Goal: Information Seeking & Learning: Learn about a topic

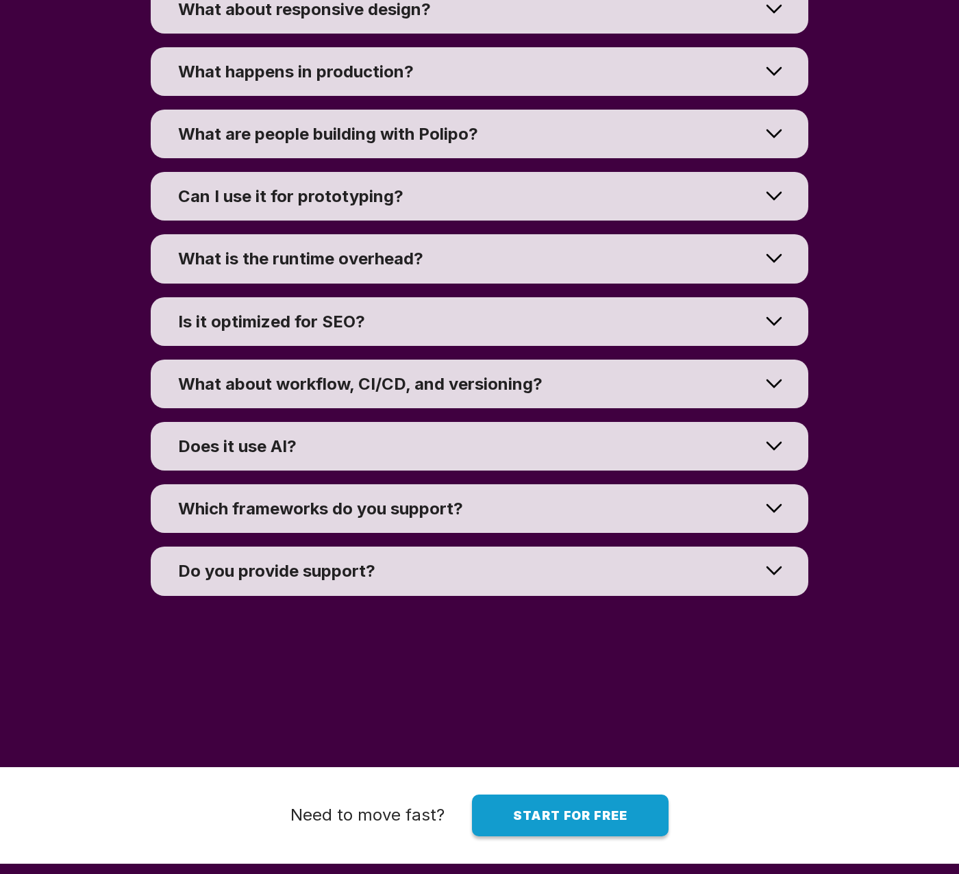
scroll to position [10240, 0]
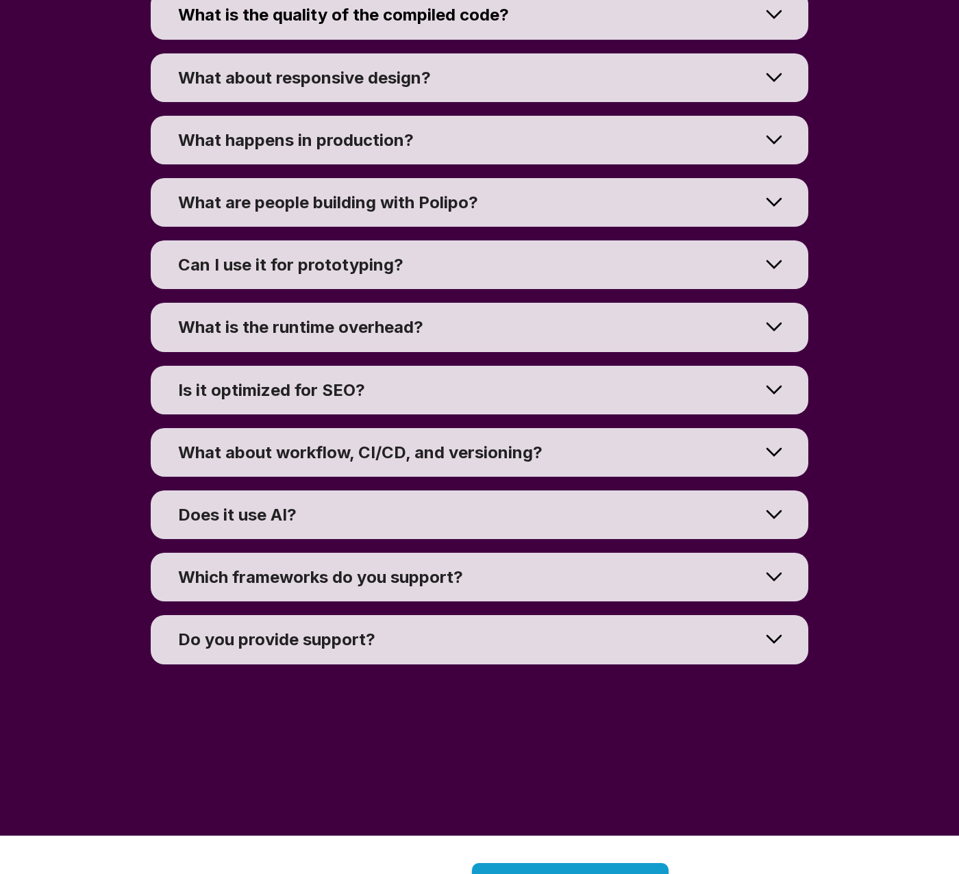
click at [313, 452] on span "What about workflow, CI/CD, and versioning?" at bounding box center [360, 453] width 364 height 20
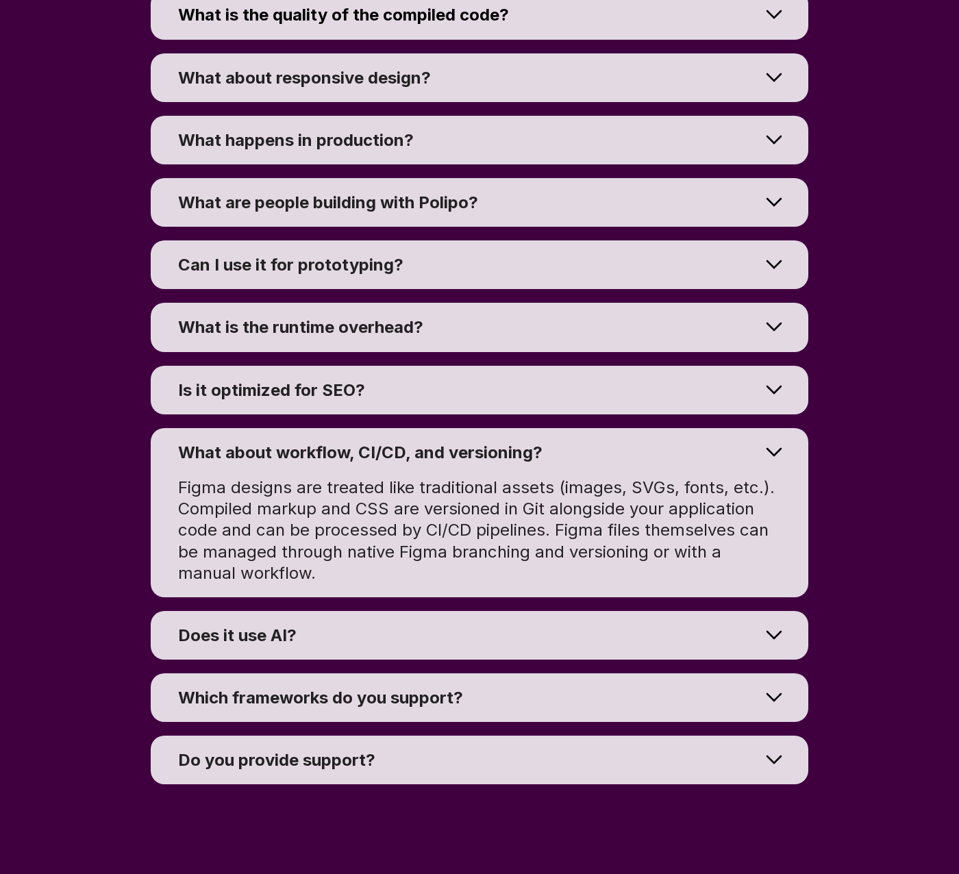
click at [313, 452] on span "What about workflow, CI/CD, and versioning?" at bounding box center [360, 453] width 364 height 20
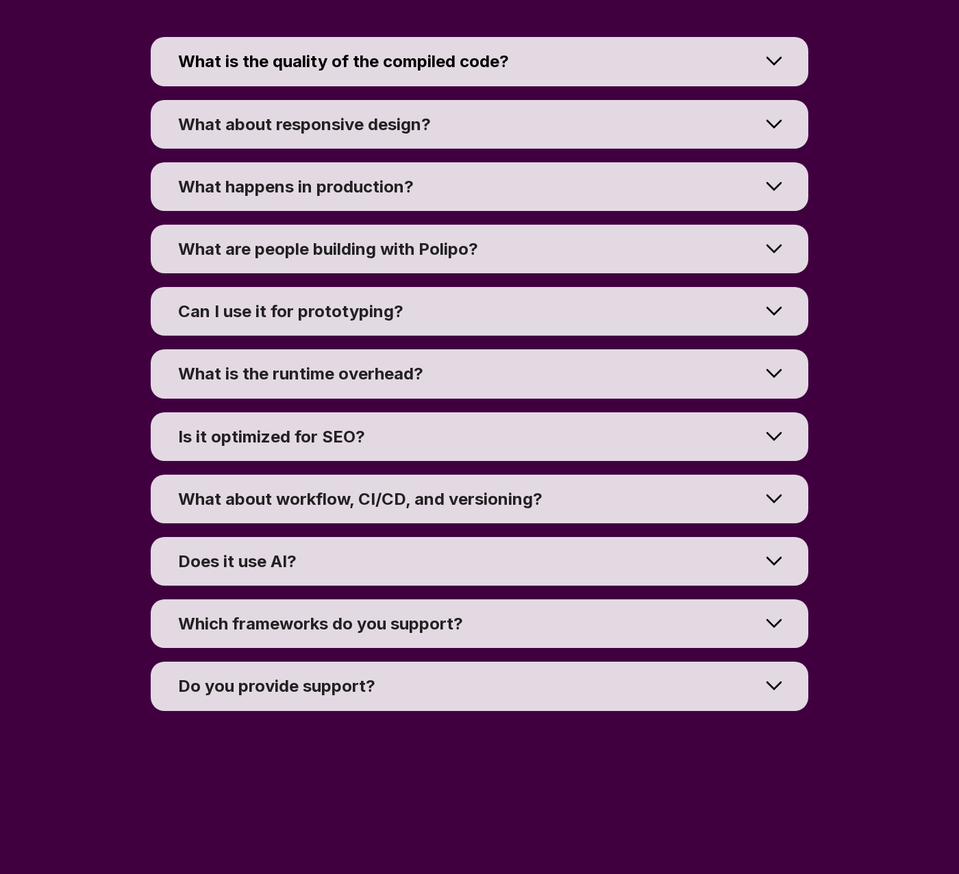
scroll to position [10171, 0]
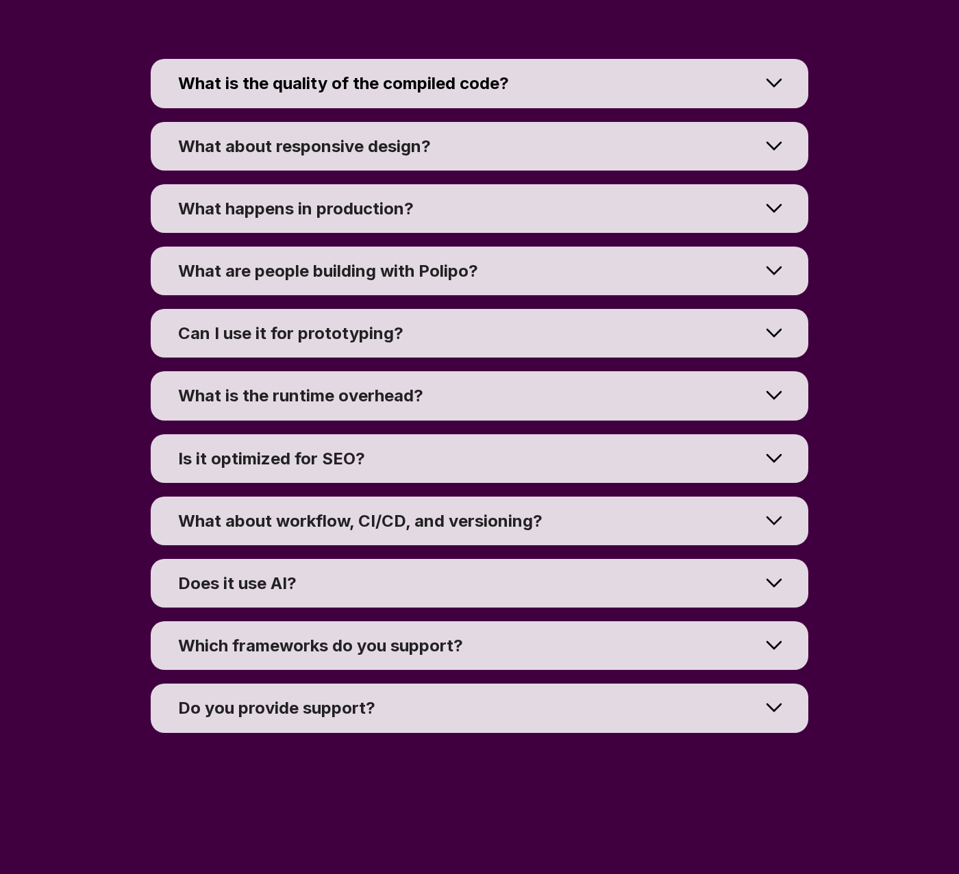
click at [328, 151] on span "What about responsive design?" at bounding box center [304, 146] width 253 height 20
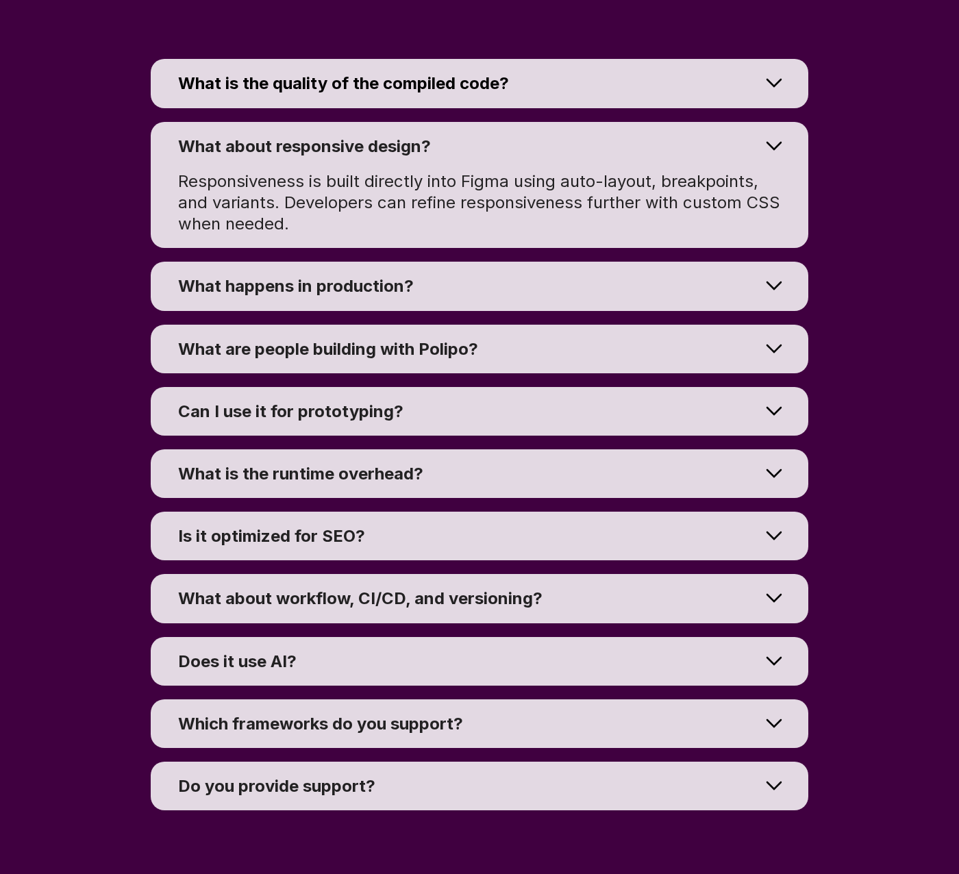
click at [315, 89] on span "What is the quality of the compiled code?" at bounding box center [343, 83] width 331 height 20
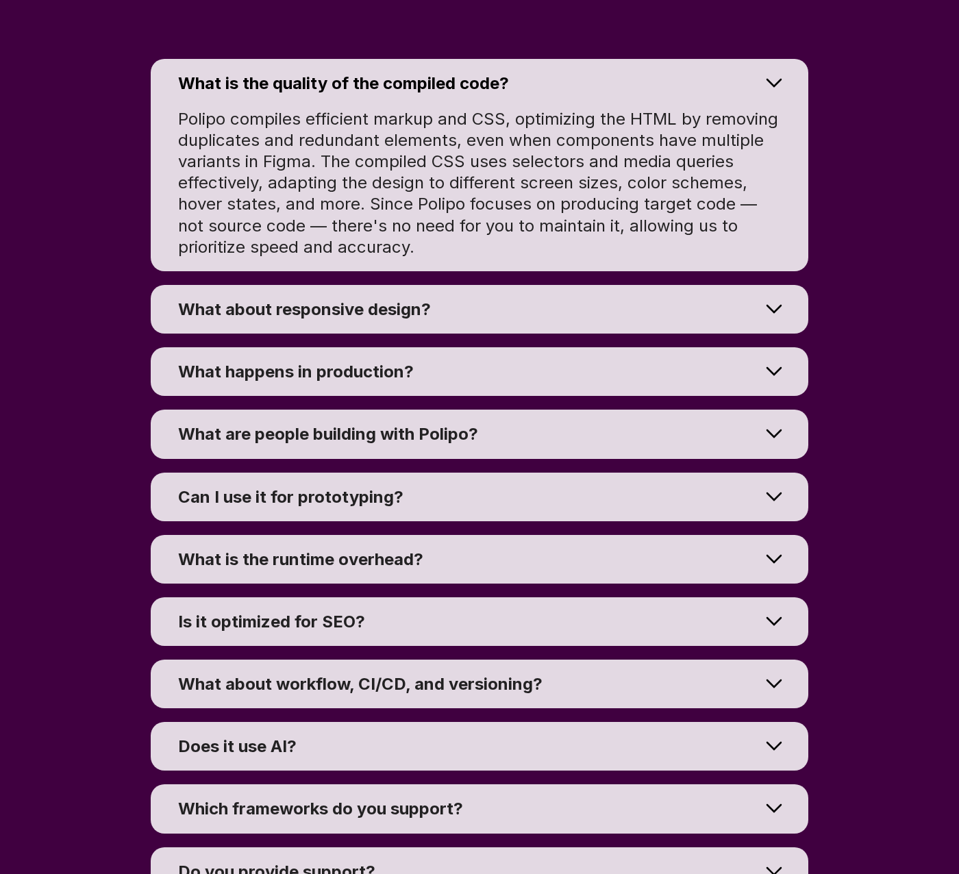
click at [314, 382] on div "What happens in production?" at bounding box center [469, 371] width 582 height 21
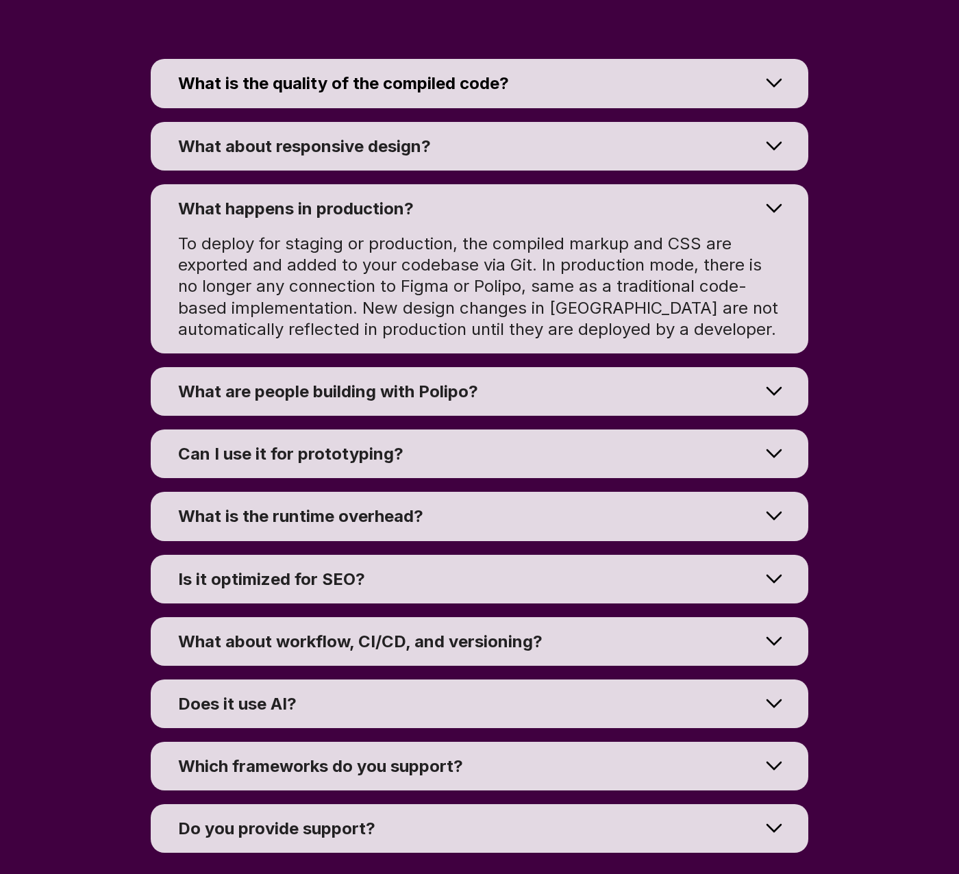
click at [306, 427] on div "Can I use it for prototyping? Yes! Polipo makes prototyping faster by quickly t…" at bounding box center [479, 454] width 959 height 62
click at [304, 452] on span "Can I use it for prototyping?" at bounding box center [290, 454] width 225 height 20
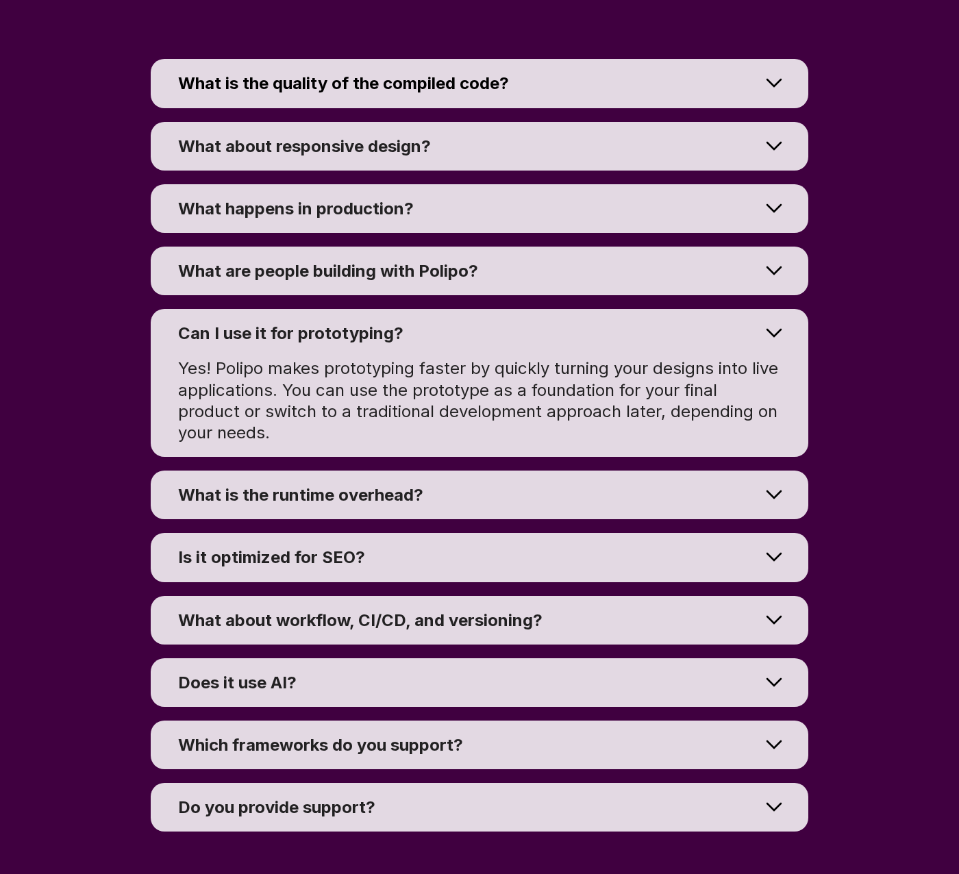
click at [310, 497] on span "What is the runtime overhead?" at bounding box center [300, 495] width 245 height 20
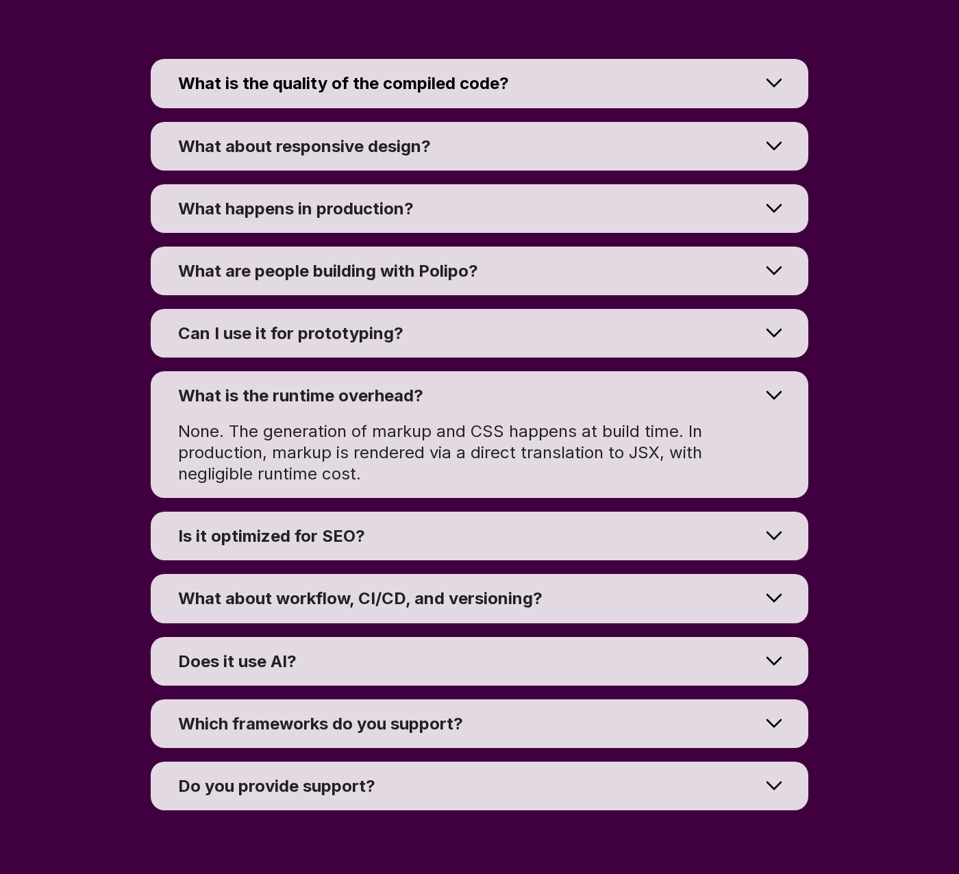
click at [308, 523] on summary "Is it optimized for SEO?" at bounding box center [480, 536] width 658 height 49
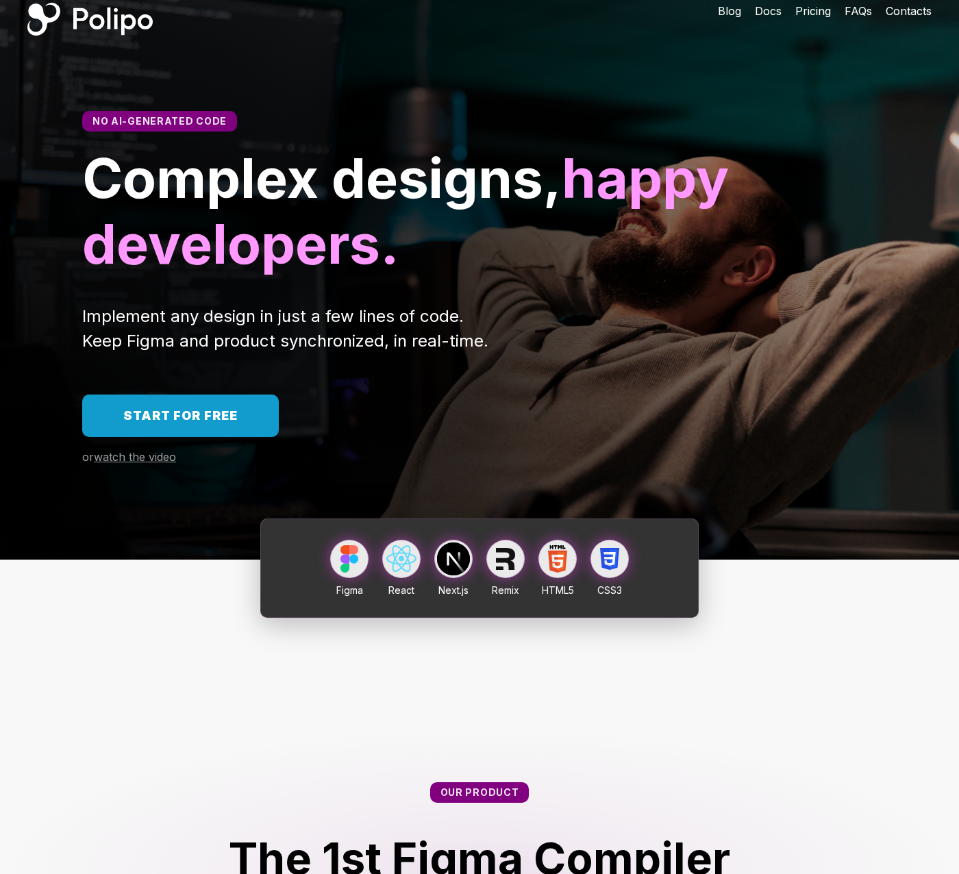
scroll to position [0, 0]
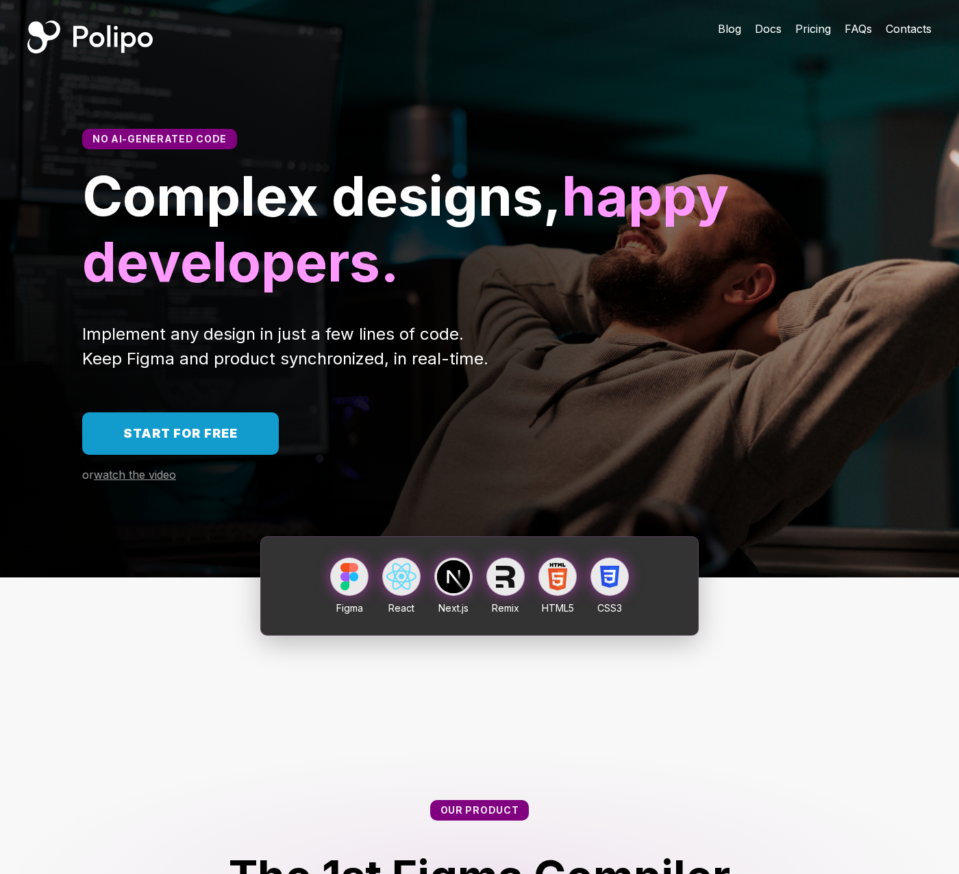
click at [109, 477] on span "watch the video" at bounding box center [135, 475] width 82 height 14
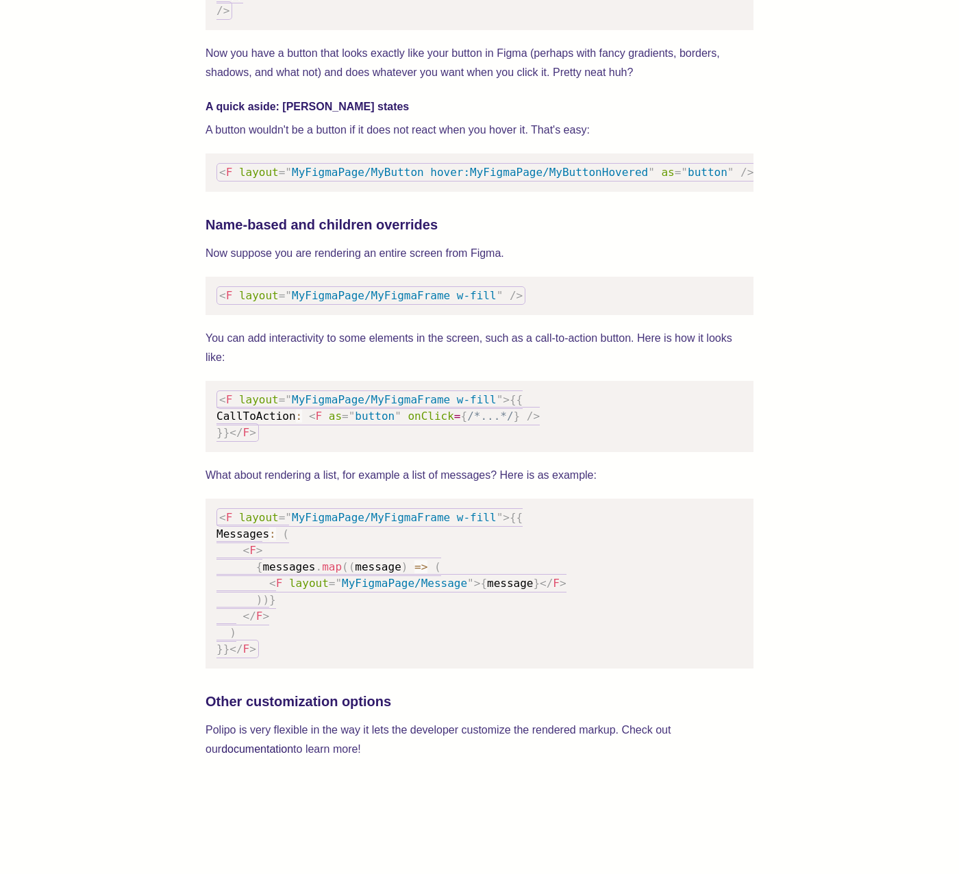
scroll to position [2124, 0]
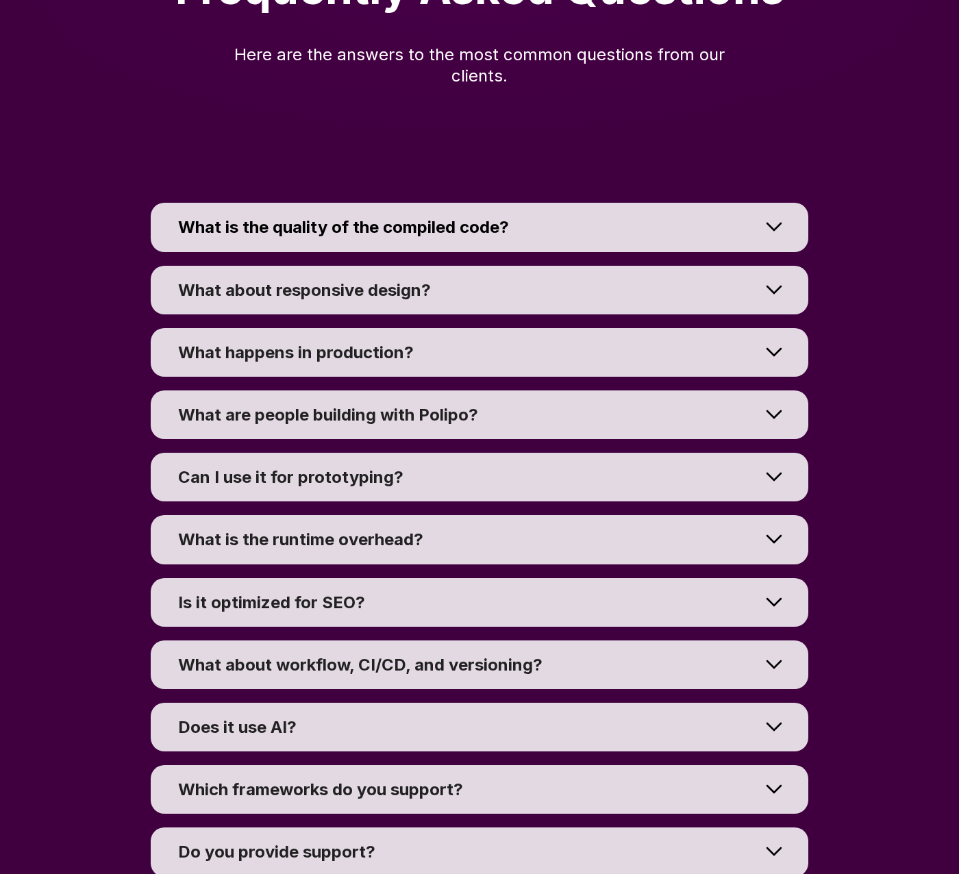
scroll to position [10651, 0]
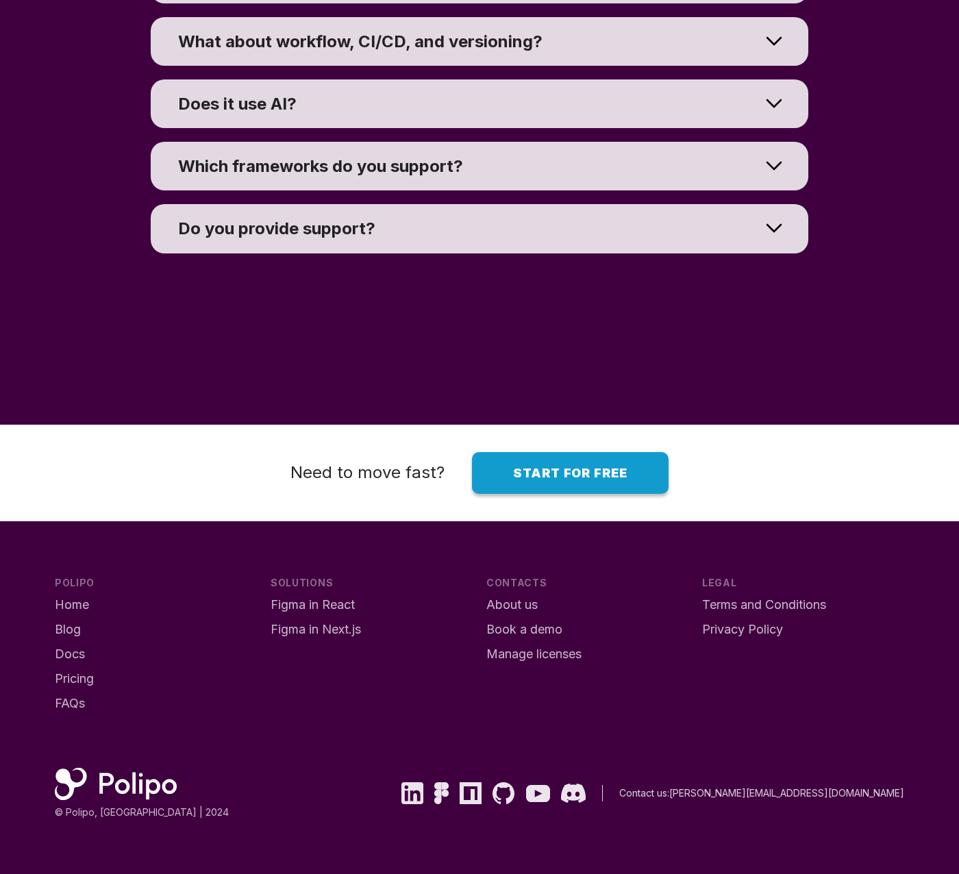
click at [515, 785] on div "GitHub" at bounding box center [504, 793] width 22 height 22
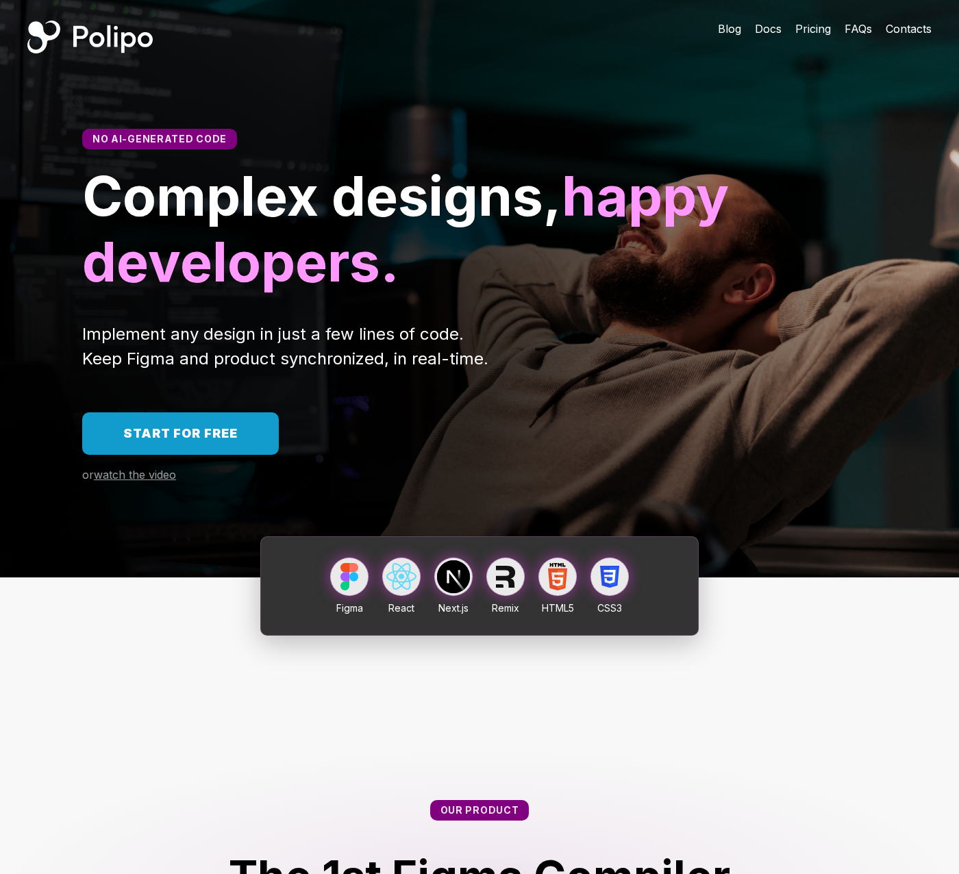
click at [811, 32] on span "Pricing" at bounding box center [813, 29] width 36 height 14
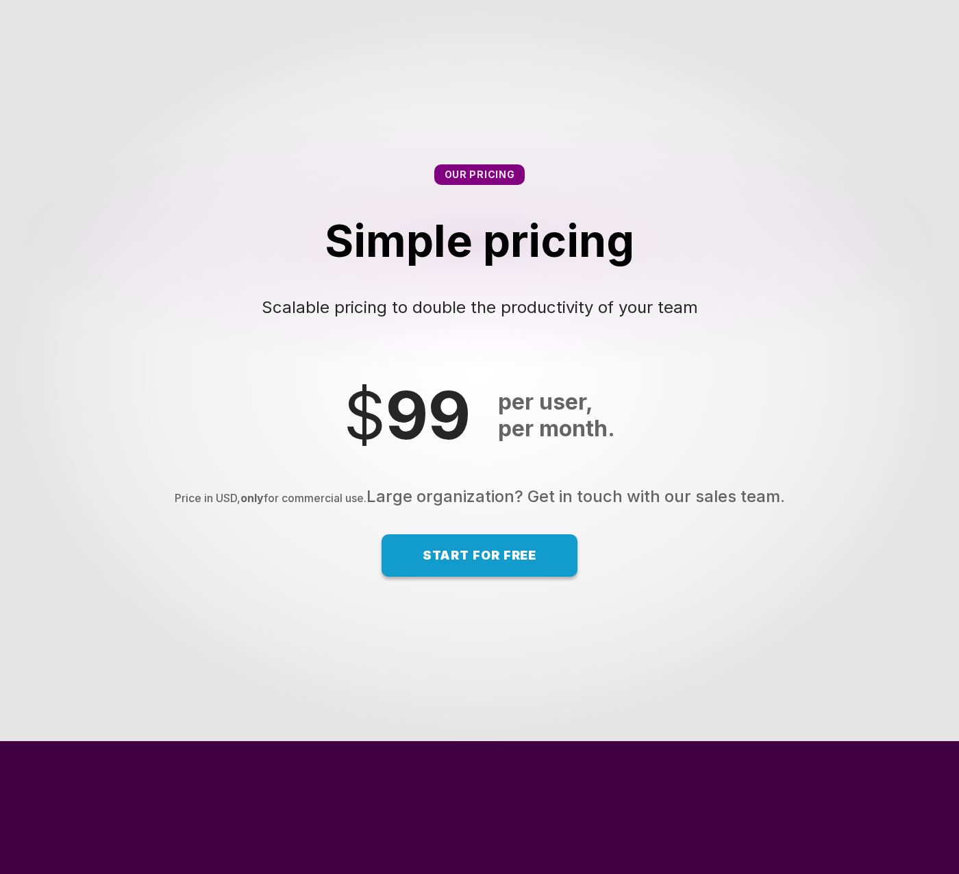
click at [458, 558] on link "Start for free" at bounding box center [480, 555] width 197 height 42
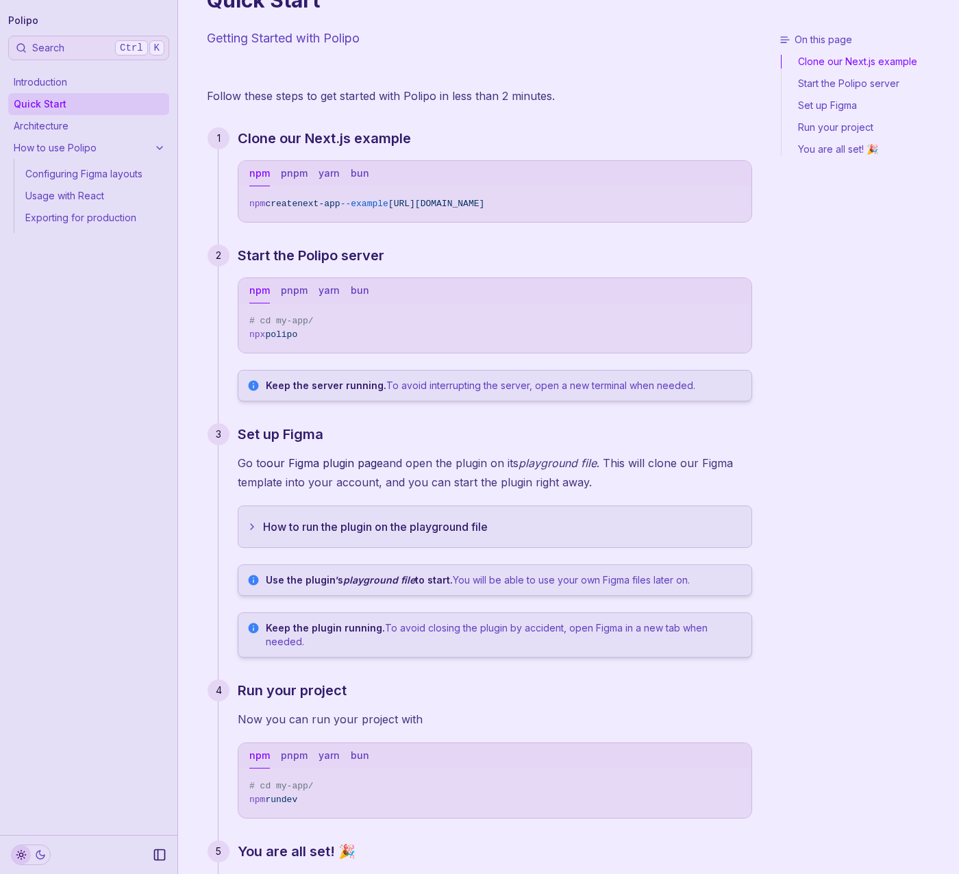
scroll to position [69, 0]
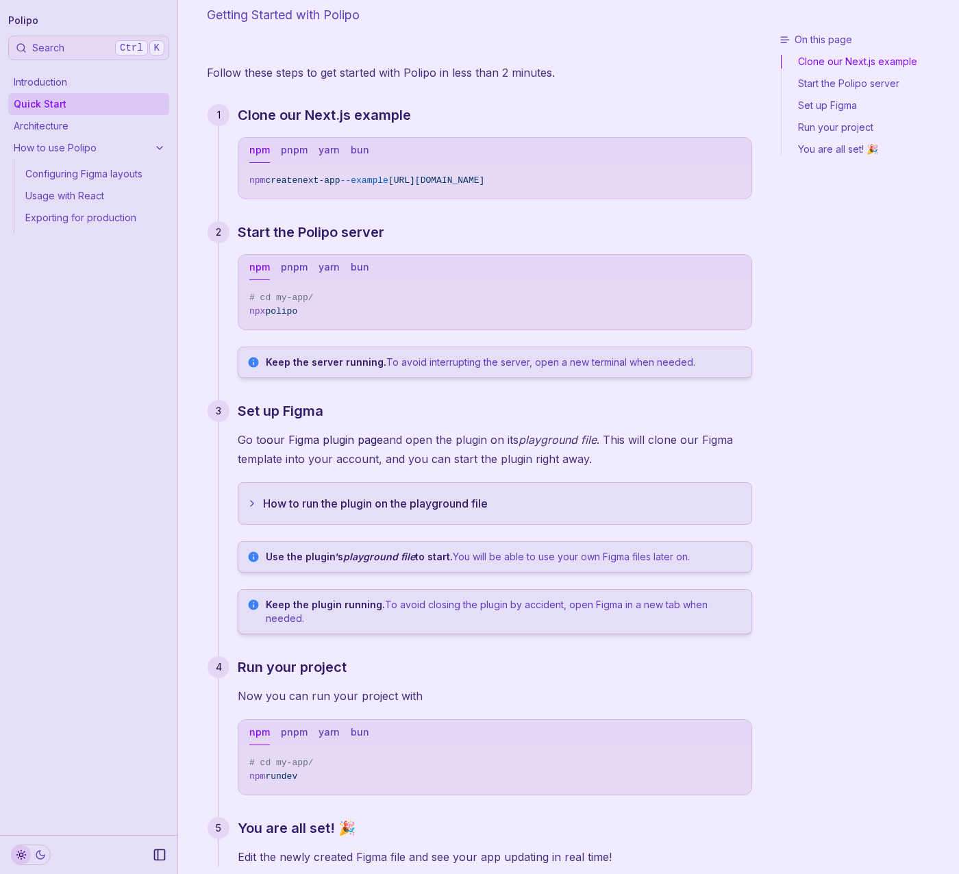
click at [389, 525] on div "Set up Figma Go to our Figma plugin page and open the plugin on its playground …" at bounding box center [495, 517] width 515 height 234
click at [390, 514] on button "How to run the plugin on the playground file" at bounding box center [494, 503] width 513 height 41
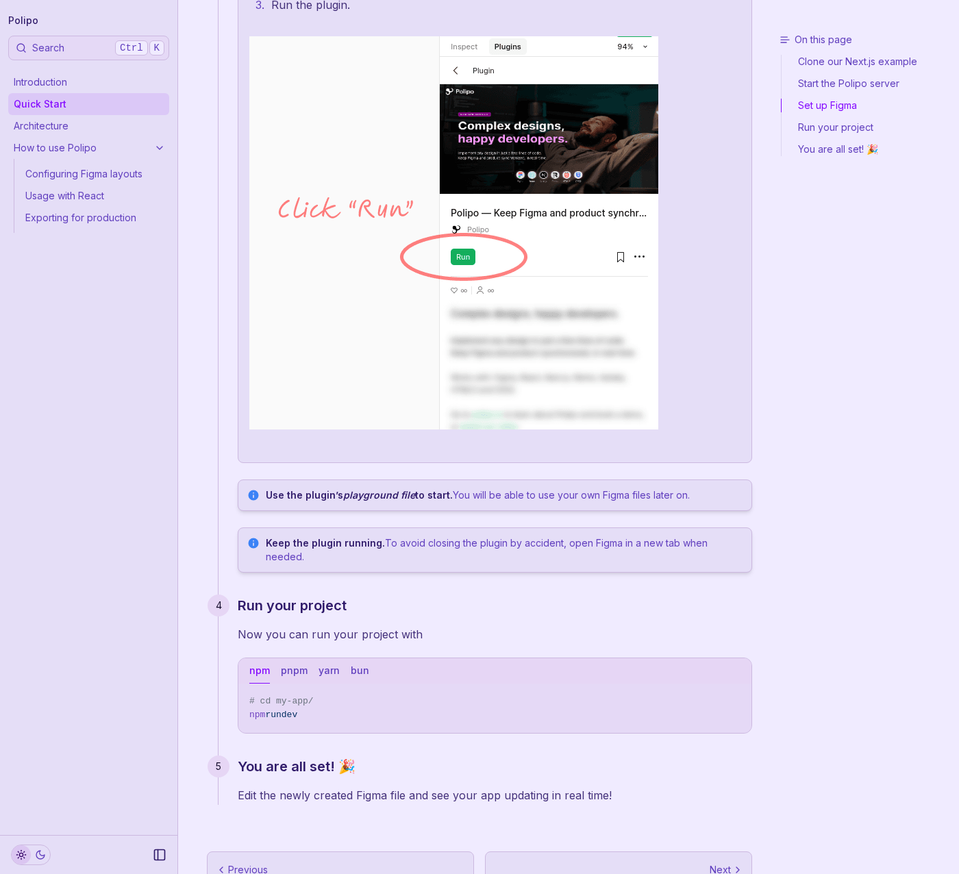
scroll to position [1233, 0]
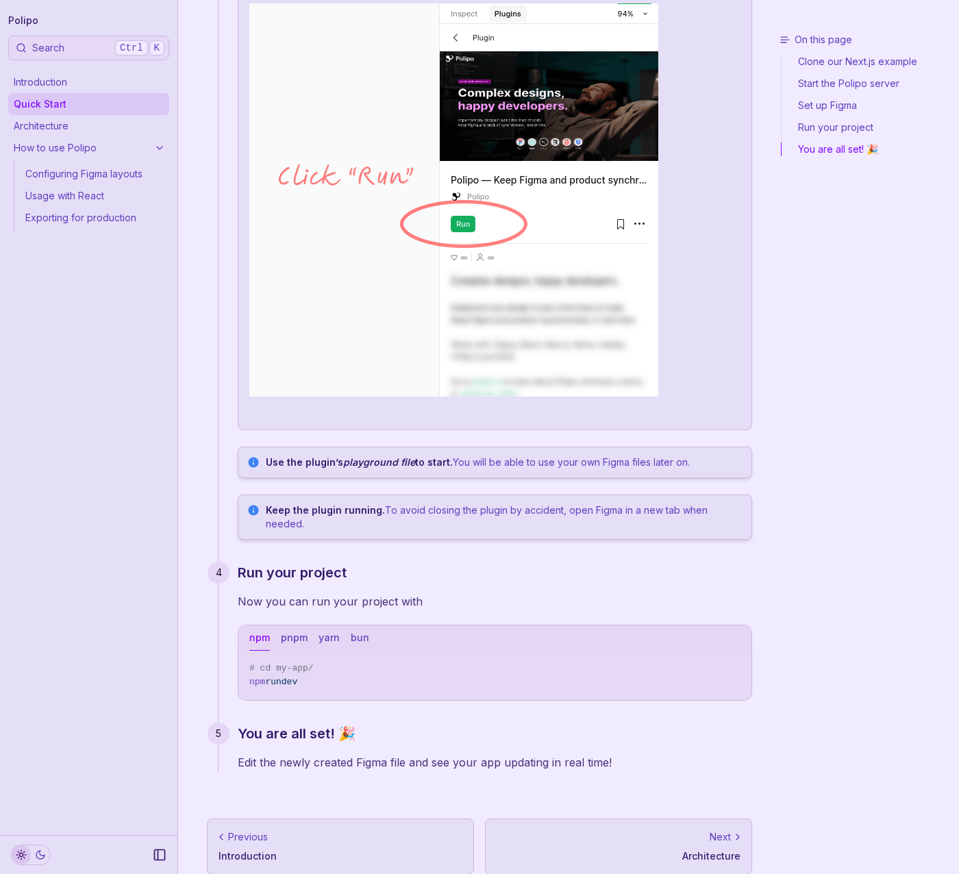
click at [406, 504] on p "Keep the plugin running. To avoid closing the plugin by accident, open Figma in…" at bounding box center [505, 517] width 478 height 27
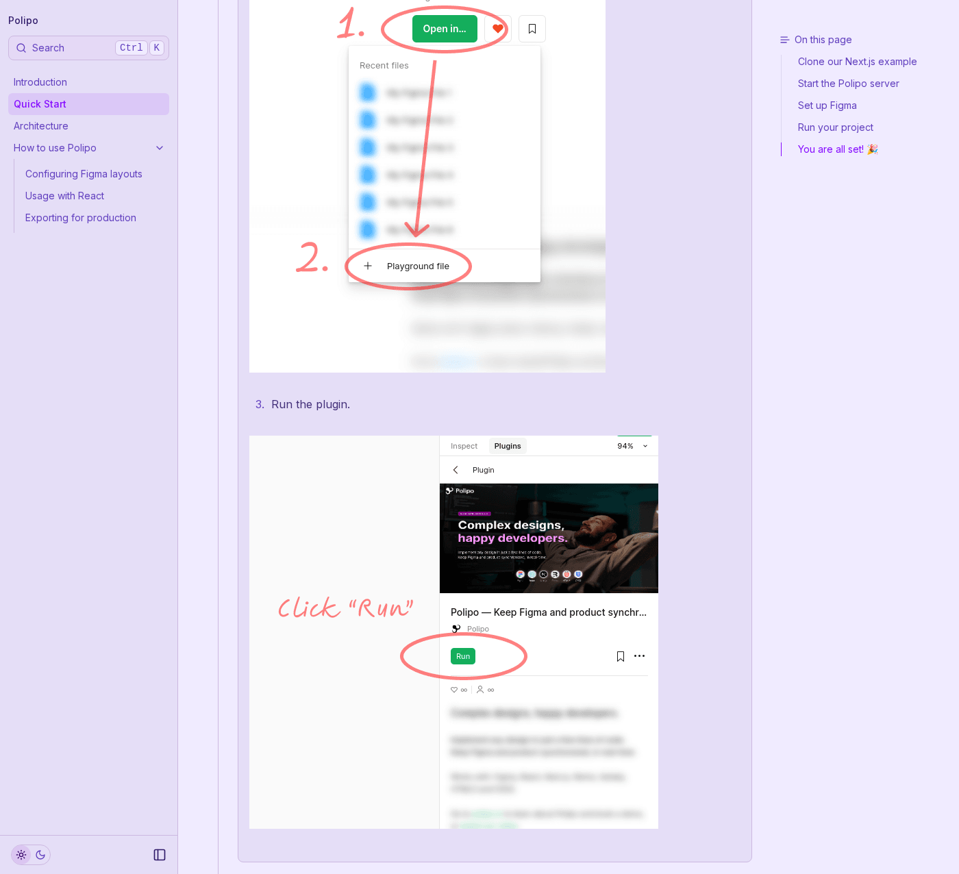
scroll to position [0, 0]
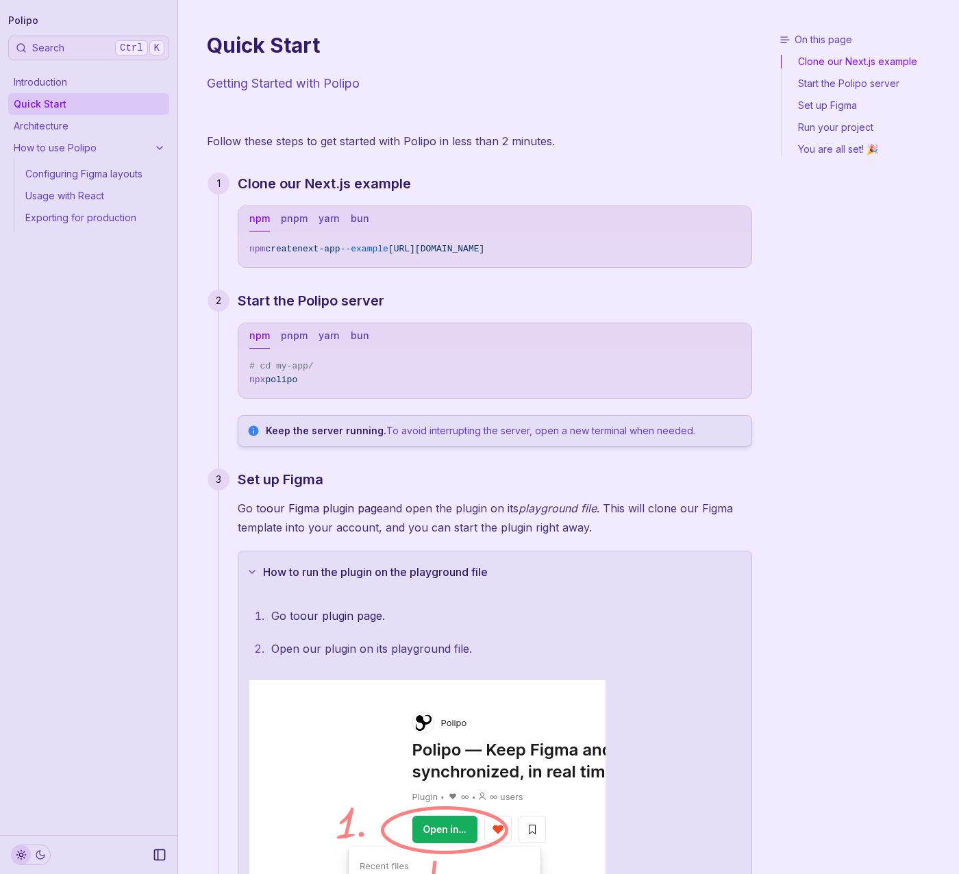
click at [71, 138] on link "How to use Polipo" at bounding box center [88, 148] width 161 height 22
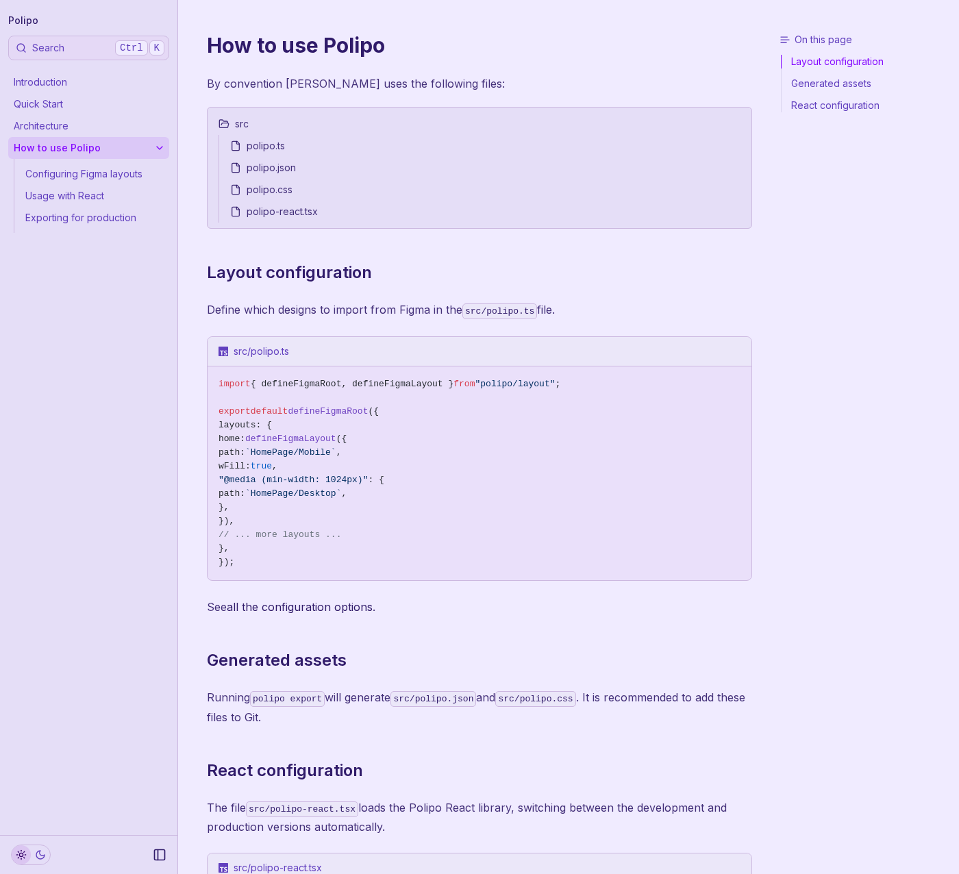
click at [71, 127] on link "Architecture" at bounding box center [88, 126] width 161 height 22
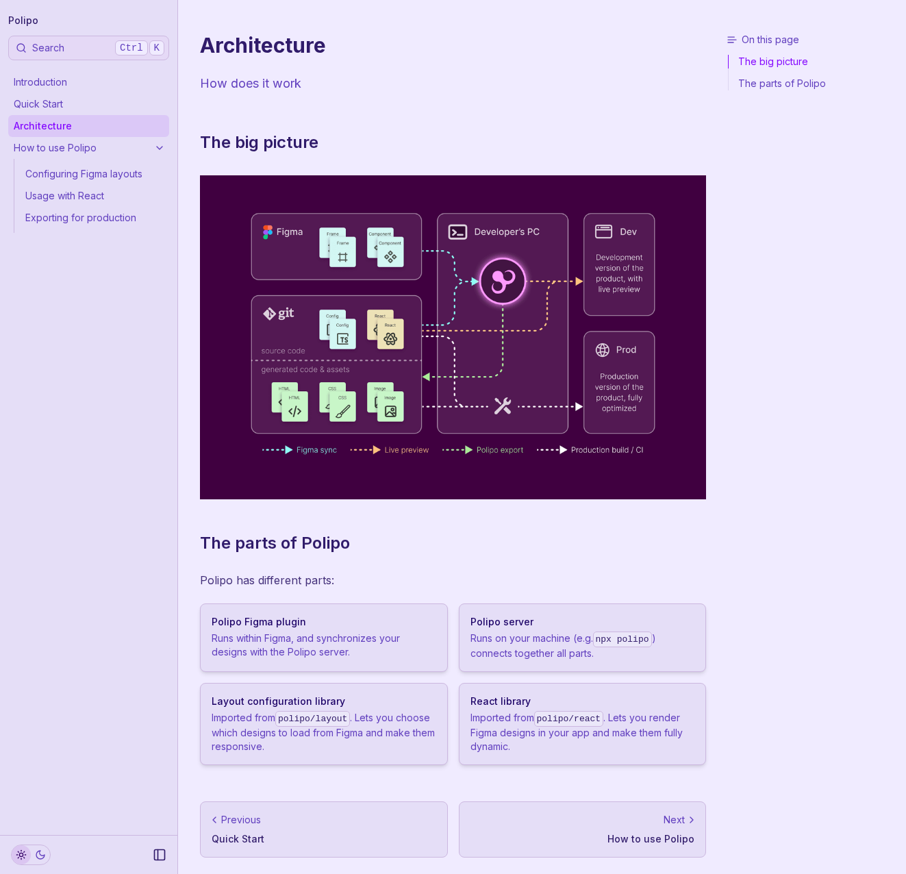
click at [59, 106] on link "Quick Start" at bounding box center [88, 104] width 161 height 22
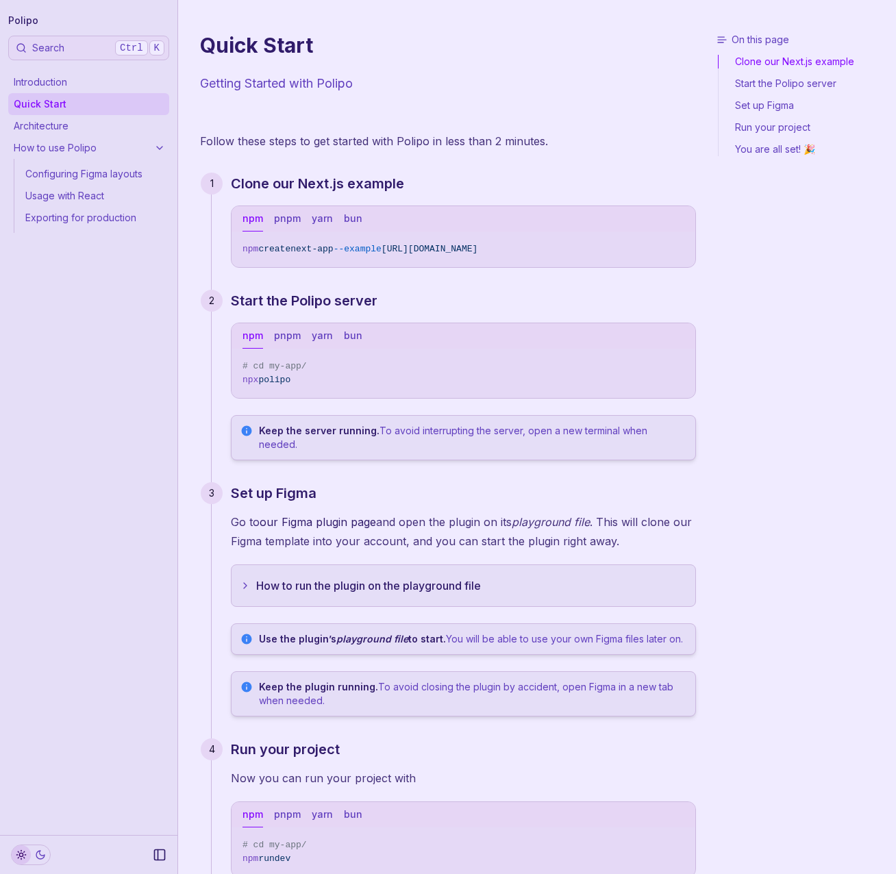
click at [63, 84] on link "Introduction" at bounding box center [88, 82] width 161 height 22
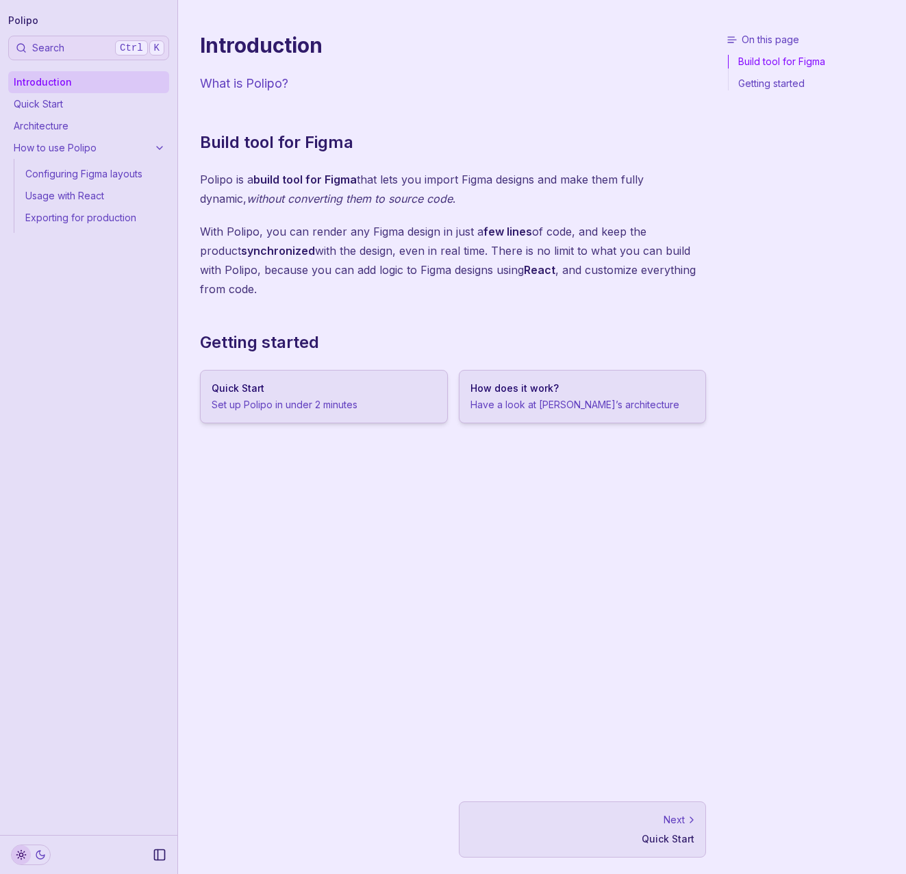
click at [62, 101] on link "Quick Start" at bounding box center [88, 104] width 161 height 22
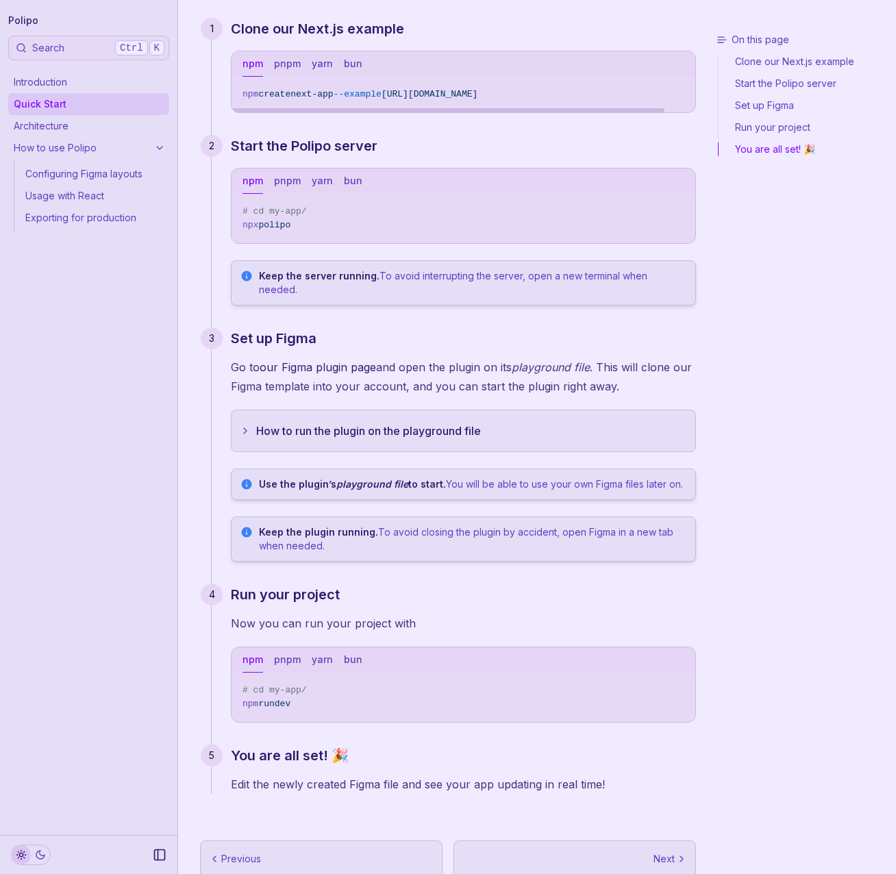
scroll to position [180, 0]
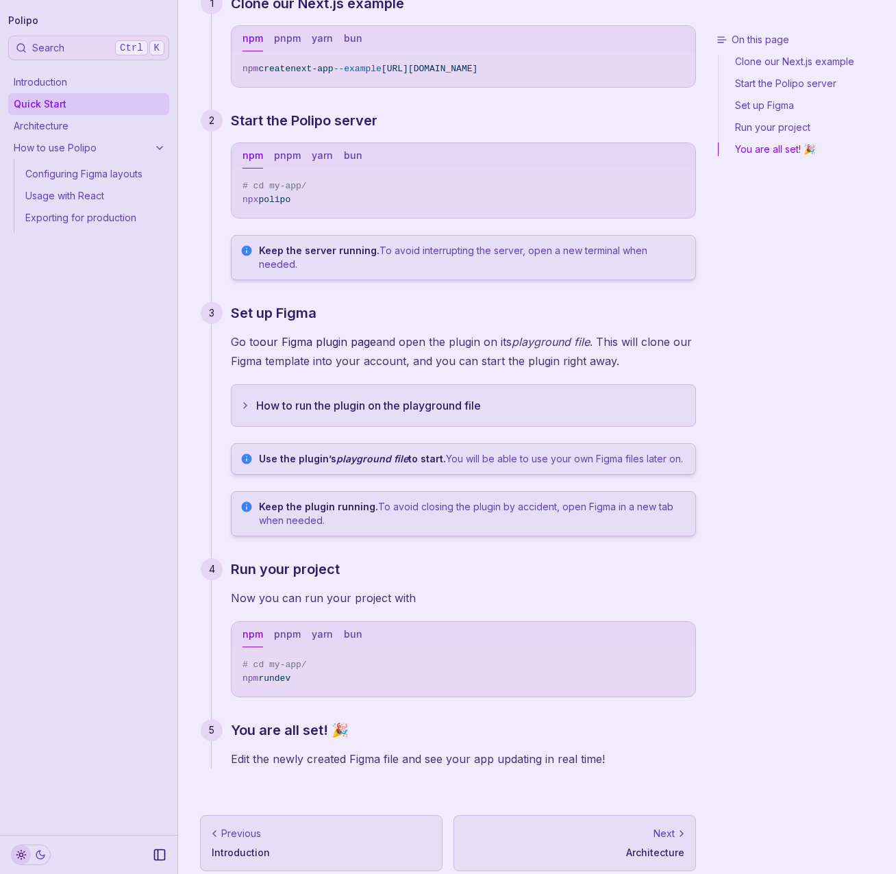
click at [319, 397] on button "How to run the plugin on the playground file" at bounding box center [464, 405] width 464 height 41
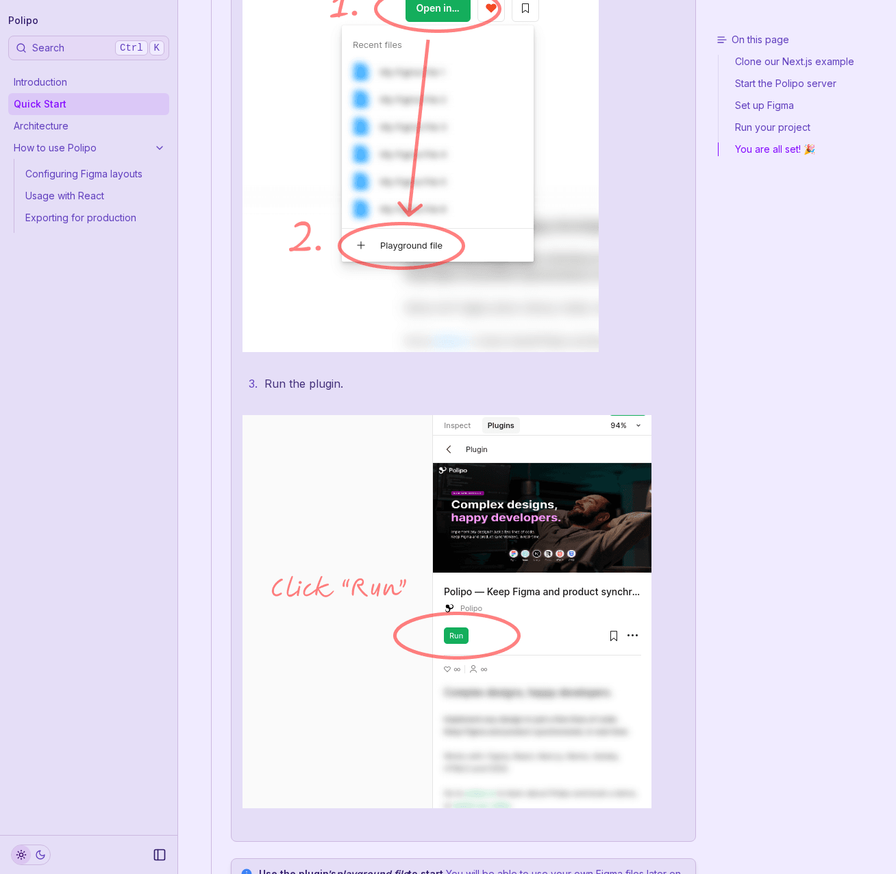
scroll to position [0, 0]
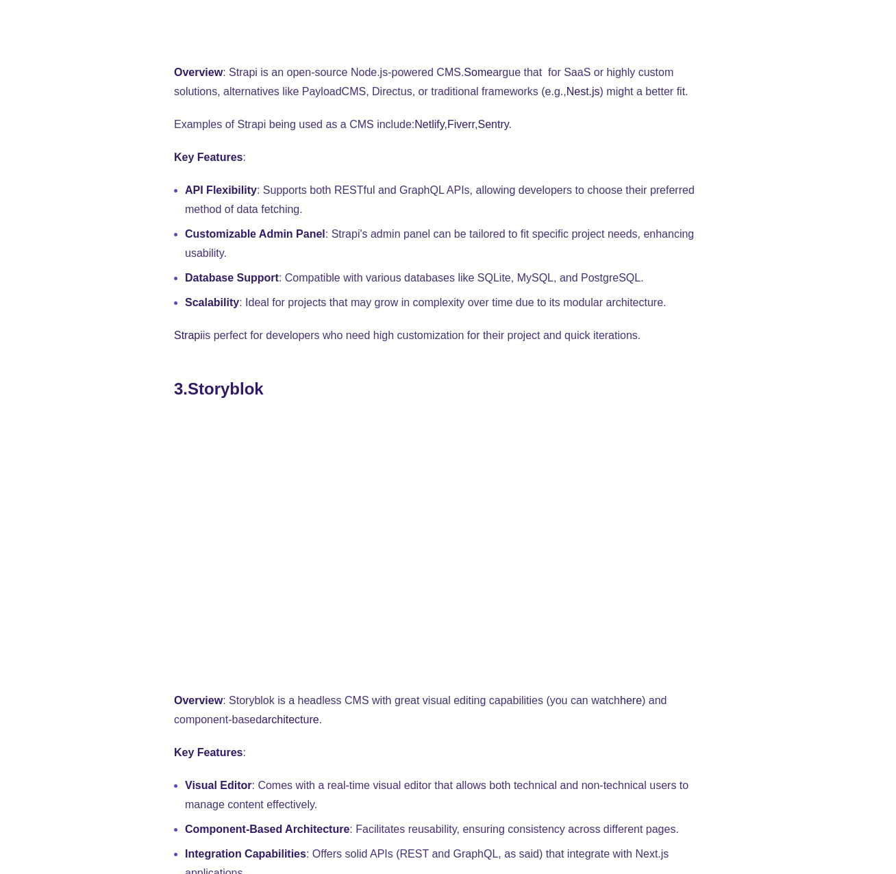
scroll to position [1713, 0]
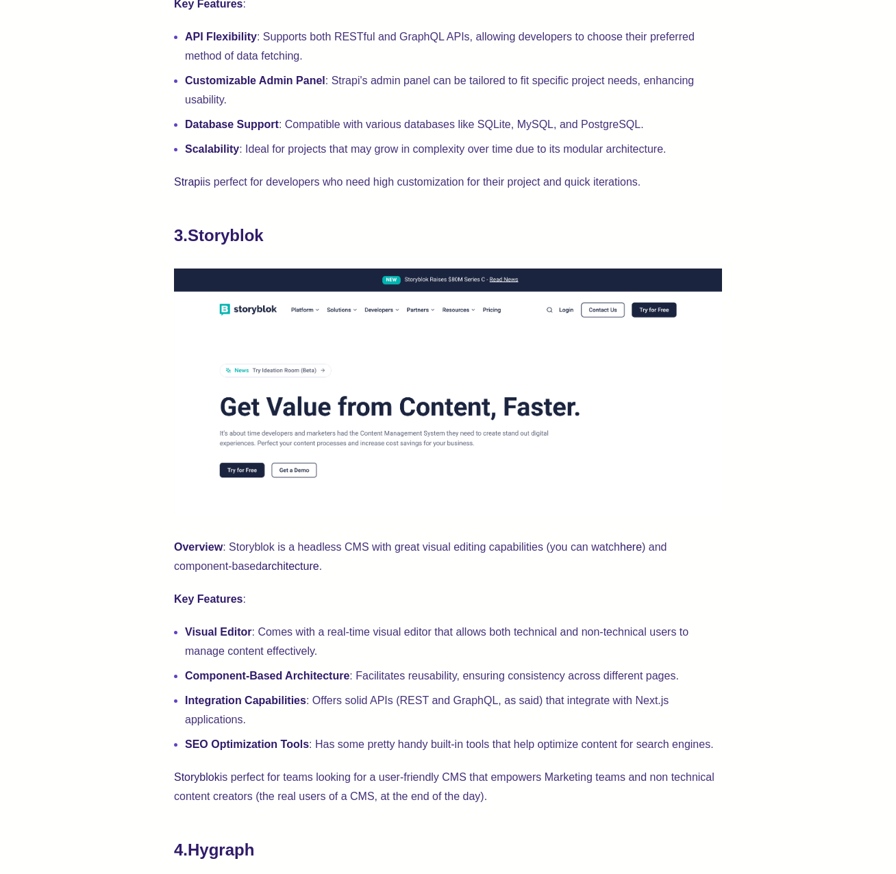
click at [641, 549] on link "here" at bounding box center [631, 547] width 22 height 12
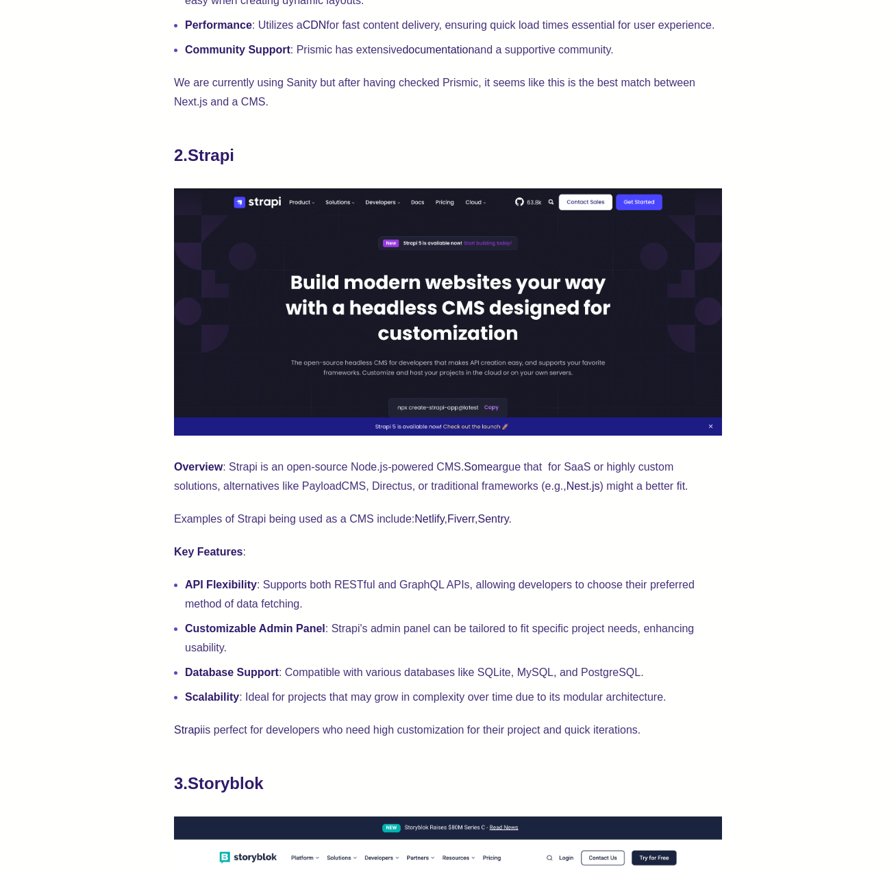
scroll to position [1507, 0]
